Goal: Task Accomplishment & Management: Complete application form

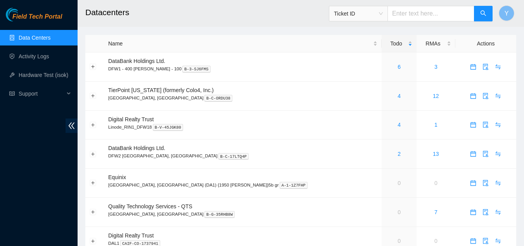
click at [35, 35] on link "Data Centers" at bounding box center [35, 38] width 32 height 6
click at [382, 212] on td "0" at bounding box center [399, 212] width 35 height 29
click at [398, 214] on link "0" at bounding box center [399, 212] width 3 height 6
click at [398, 212] on link "0" at bounding box center [399, 212] width 3 height 6
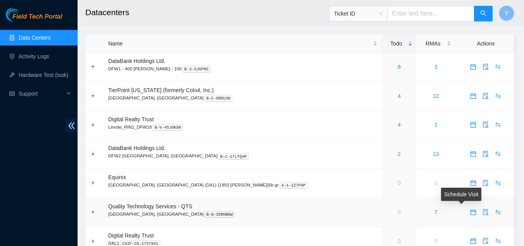
click at [471, 214] on icon "calendar" at bounding box center [473, 211] width 5 height 5
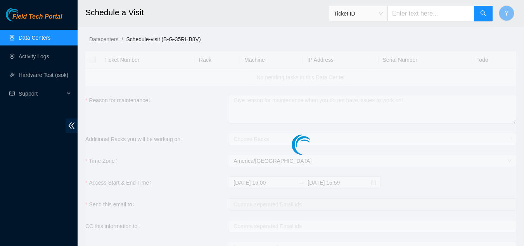
checkbox input "true"
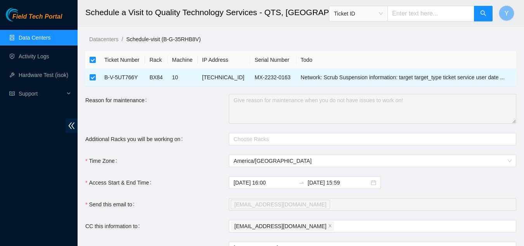
click at [27, 39] on link "Data Centers" at bounding box center [35, 38] width 32 height 6
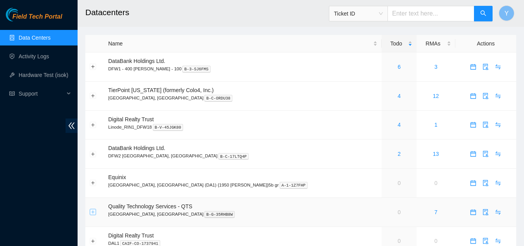
click at [97, 215] on td at bounding box center [94, 212] width 19 height 29
click at [94, 212] on button "Expand row" at bounding box center [93, 212] width 6 height 6
click at [92, 210] on button "Collapse row" at bounding box center [93, 212] width 6 height 6
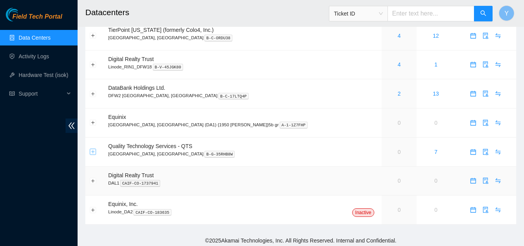
scroll to position [63, 0]
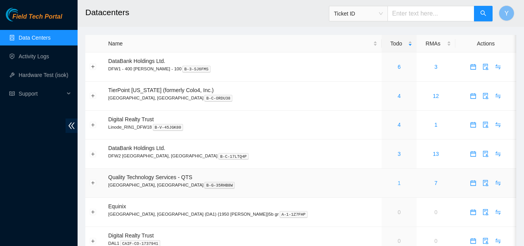
click at [398, 183] on link "1" at bounding box center [399, 183] width 3 height 6
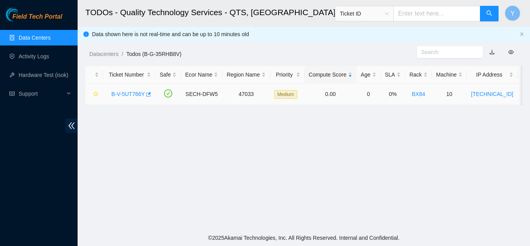
click at [127, 96] on link "B-V-5UT766Y" at bounding box center [127, 94] width 33 height 6
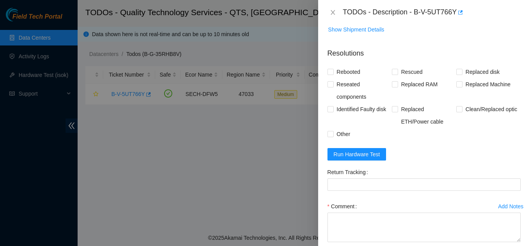
scroll to position [660, 0]
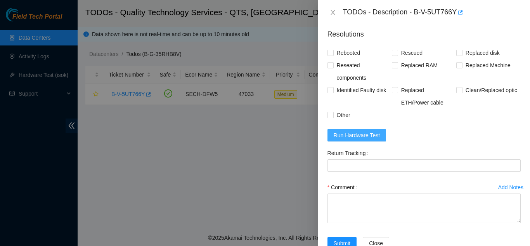
drag, startPoint x: 364, startPoint y: 170, endPoint x: 361, endPoint y: 167, distance: 4.4
click at [362, 139] on span "Run Hardware Test" at bounding box center [357, 135] width 47 height 9
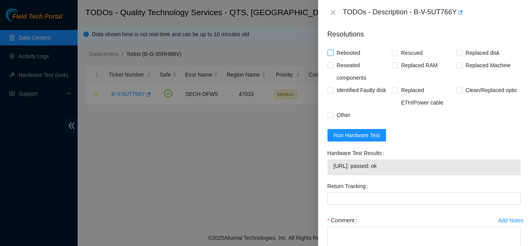
click at [331, 55] on input "Rebooted" at bounding box center [330, 52] width 5 height 5
checkbox input "true"
click at [394, 55] on input "Rescued" at bounding box center [394, 52] width 5 height 5
checkbox input "true"
click at [456, 68] on input "Replaced Machine" at bounding box center [458, 64] width 5 height 5
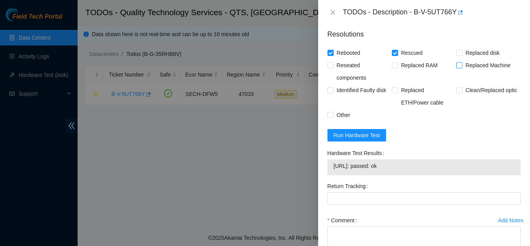
checkbox input "true"
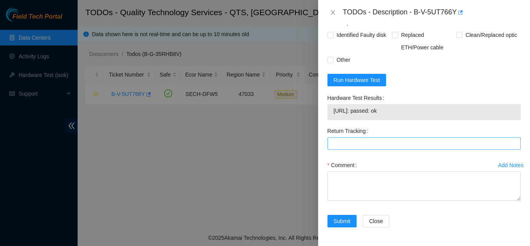
scroll to position [749, 0]
click at [376, 144] on Tracking "Return Tracking" at bounding box center [424, 143] width 193 height 12
type Tracking "884228624820"
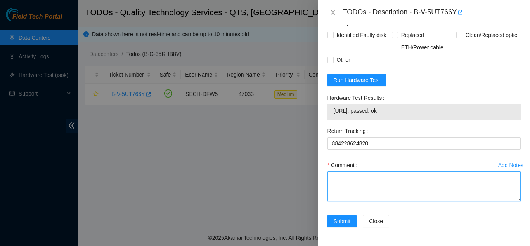
click at [354, 194] on textarea "Comment" at bounding box center [424, 185] width 193 height 29
paste textarea "Shut down machine properly, located faulty disk and replaced with new disk (S/N…"
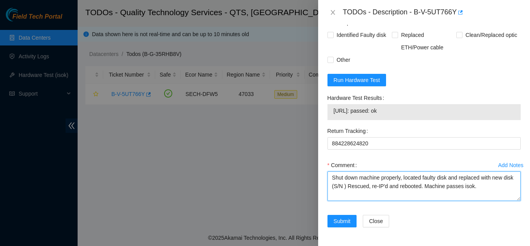
click at [356, 186] on textarea "Shut down machine properly, located faulty disk and replaced with new disk (S/N…" at bounding box center [424, 185] width 193 height 29
paste textarea "MX-2308-0317"
click at [448, 177] on textarea "Shut down machine properly, located faulty disk and replaced with new disk (MX-…" at bounding box center [424, 185] width 193 height 29
click at [352, 186] on textarea "Shut down machine properly, located faulty machine and replaced with new disk (…" at bounding box center [424, 185] width 193 height 29
type textarea "Shut down machine properly, located faulty machine and replaced with new machin…"
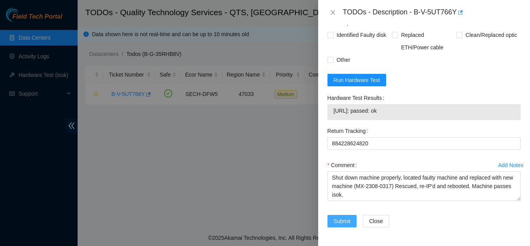
click at [338, 221] on span "Submit" at bounding box center [342, 221] width 17 height 9
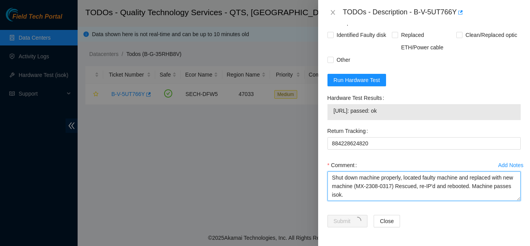
drag, startPoint x: 357, startPoint y: 197, endPoint x: 333, endPoint y: 178, distance: 30.4
click at [333, 178] on textarea "Shut down machine properly, located faulty machine and replaced with new machin…" at bounding box center [424, 185] width 193 height 29
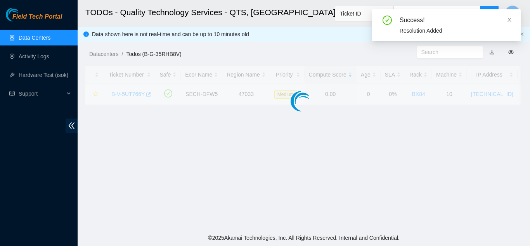
scroll to position [238, 0]
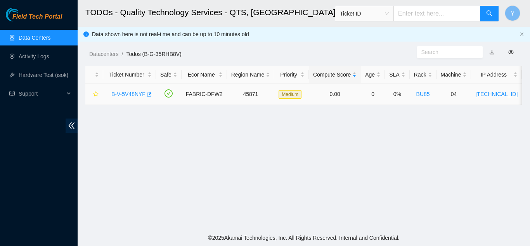
click at [131, 93] on link "B-V-5V48NYF" at bounding box center [128, 94] width 34 height 6
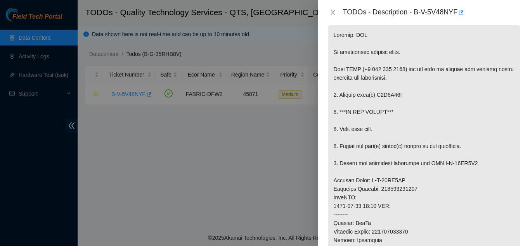
scroll to position [135, 0]
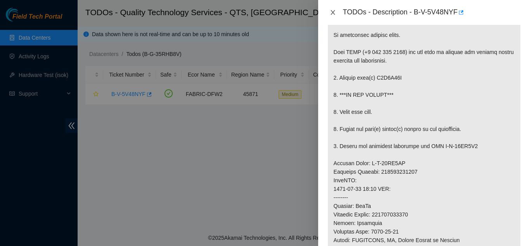
click at [331, 12] on icon "close" at bounding box center [333, 12] width 6 height 6
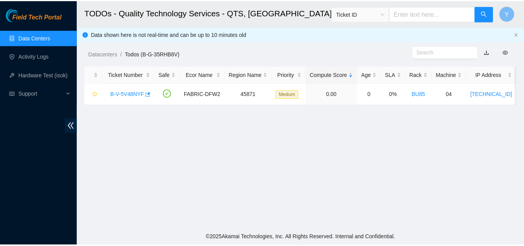
scroll to position [161, 0]
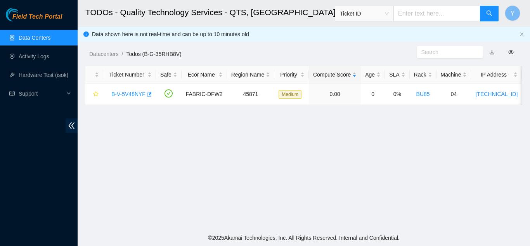
click at [43, 39] on link "Data Centers" at bounding box center [35, 38] width 32 height 6
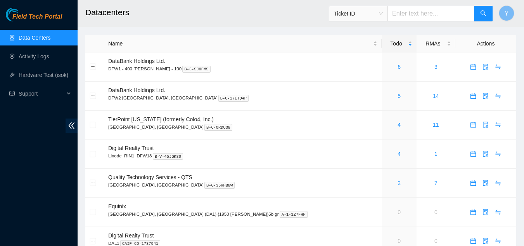
click at [43, 38] on link "Data Centers" at bounding box center [35, 38] width 32 height 6
click at [506, 14] on span "Y" at bounding box center [507, 14] width 4 height 10
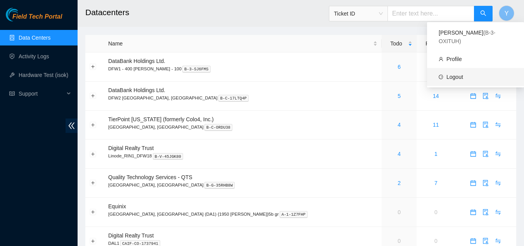
click at [453, 74] on link "Logout" at bounding box center [455, 77] width 17 height 6
